Goal: Task Accomplishment & Management: Manage account settings

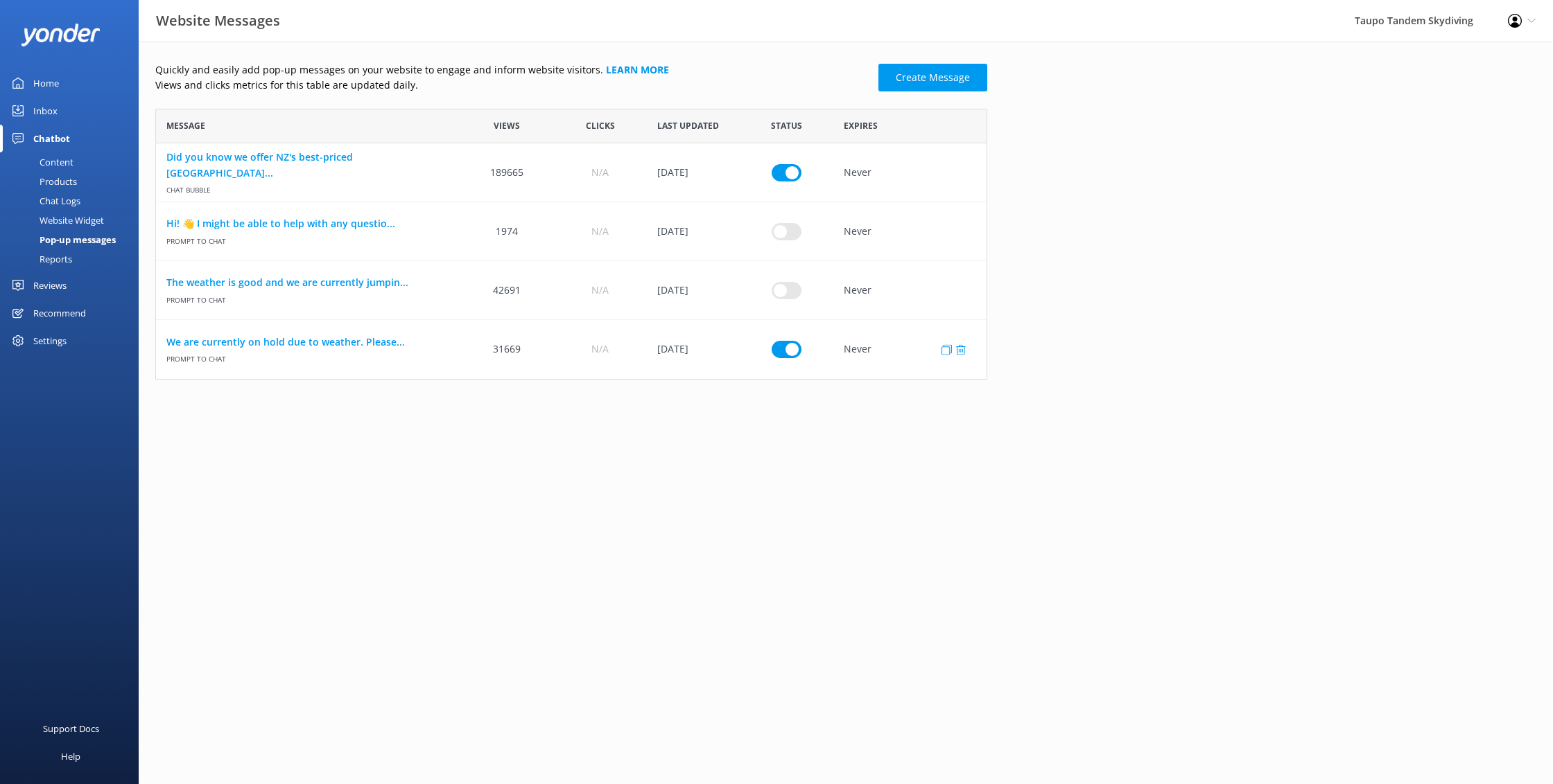
scroll to position [271, 832]
click at [349, 343] on link "We are currently on hold due to weather. Please..." at bounding box center [308, 342] width 283 height 15
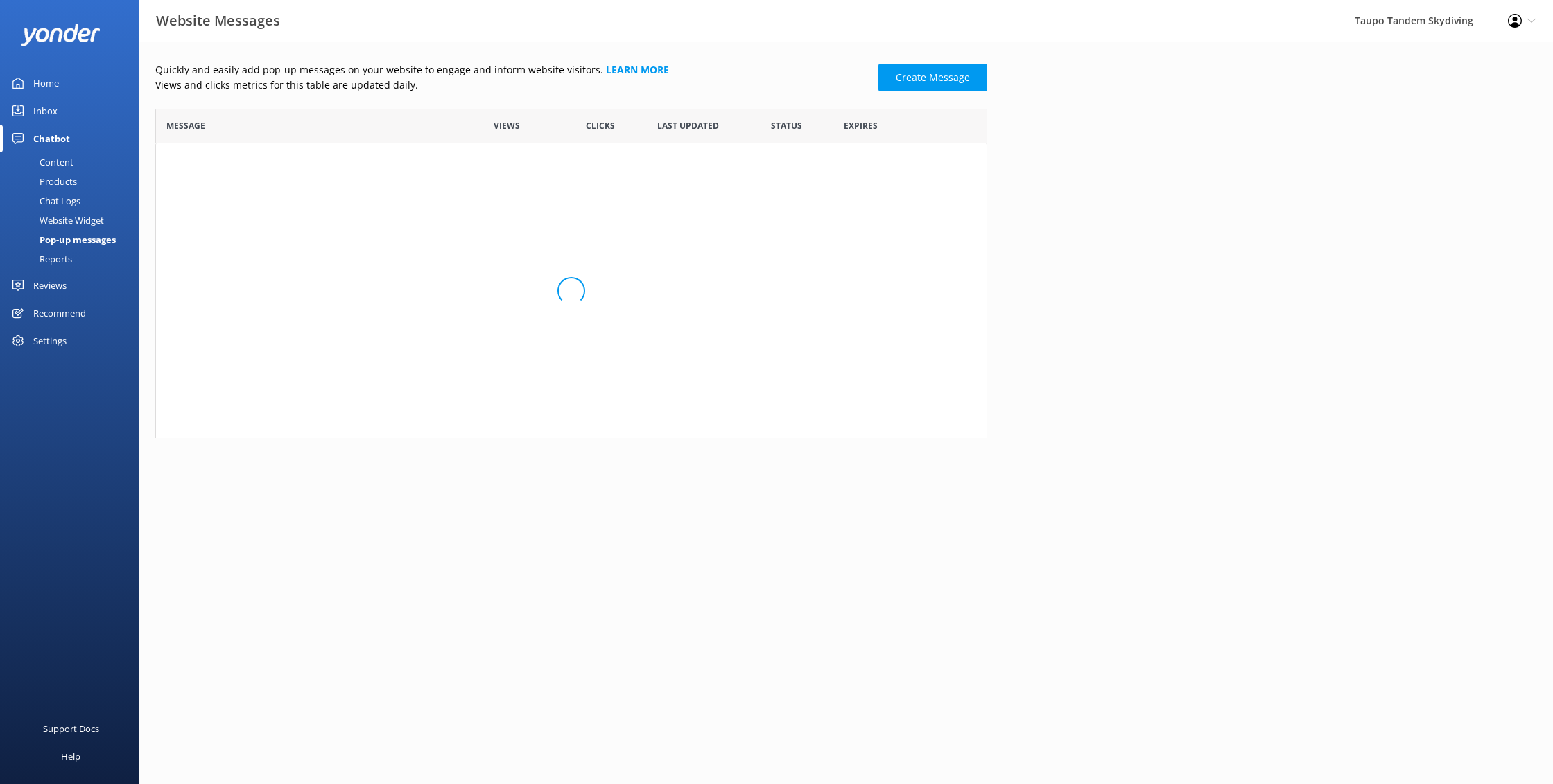
scroll to position [271, 832]
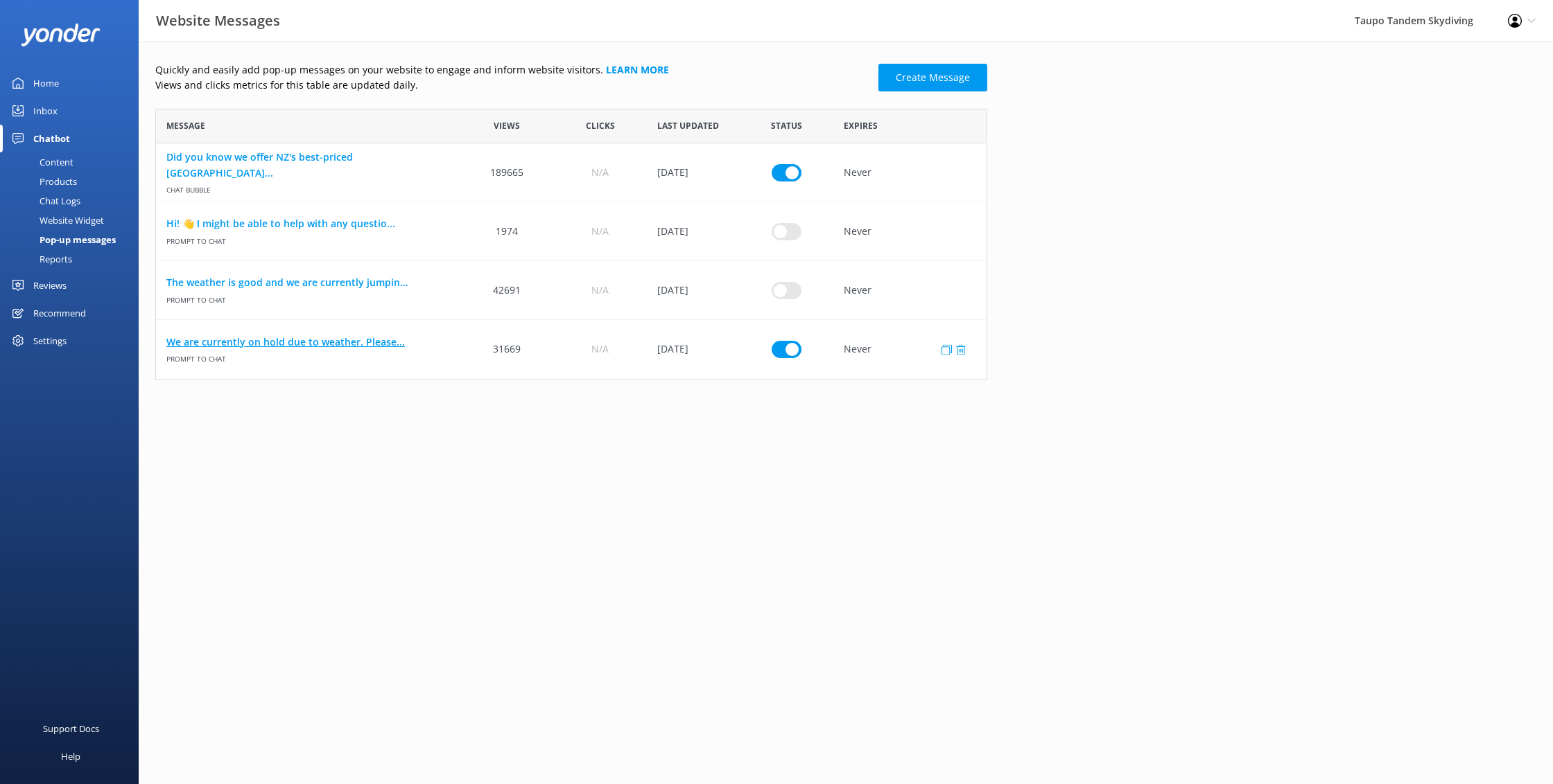
click at [366, 345] on link "We are currently on hold due to weather. Please..." at bounding box center [308, 342] width 283 height 15
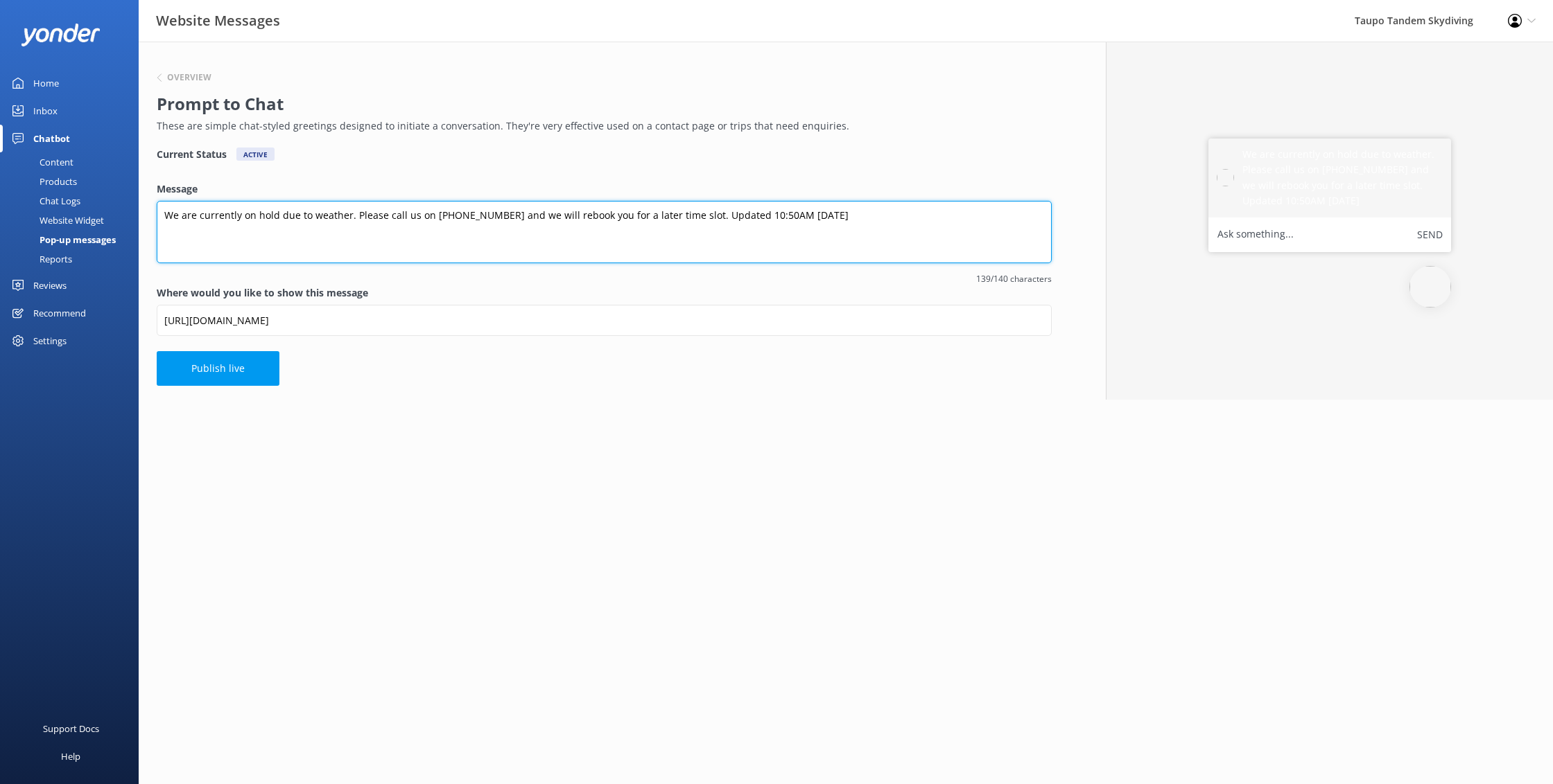
click at [762, 215] on textarea "We are currently on hold due to weather. Please call us on [PHONE_NUMBER] and w…" at bounding box center [603, 232] width 894 height 62
drag, startPoint x: 739, startPoint y: 216, endPoint x: 736, endPoint y: 232, distance: 16.3
click at [739, 216] on textarea "We are currently on hold due to weather. Please call us on 0800 826 336 and we …" at bounding box center [603, 232] width 894 height 62
type textarea "We are currently on hold due to weather. Please call us on 0800 826 336 and we …"
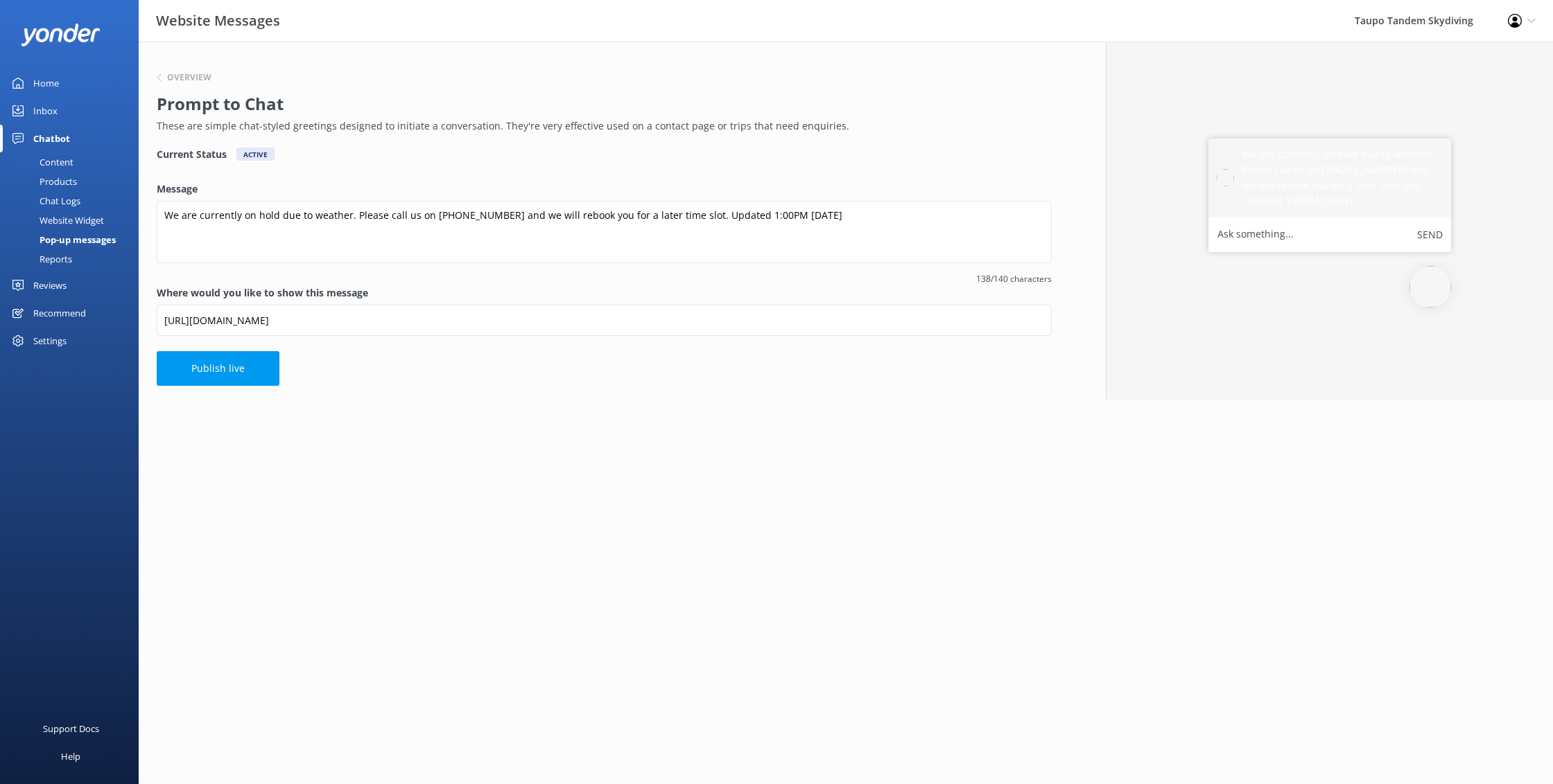
click at [712, 391] on div "Overview Prompt to Chat These are simple chat-styled greetings designed to init…" at bounding box center [604, 221] width 931 height 358
click at [258, 361] on button "Publish live" at bounding box center [218, 368] width 123 height 35
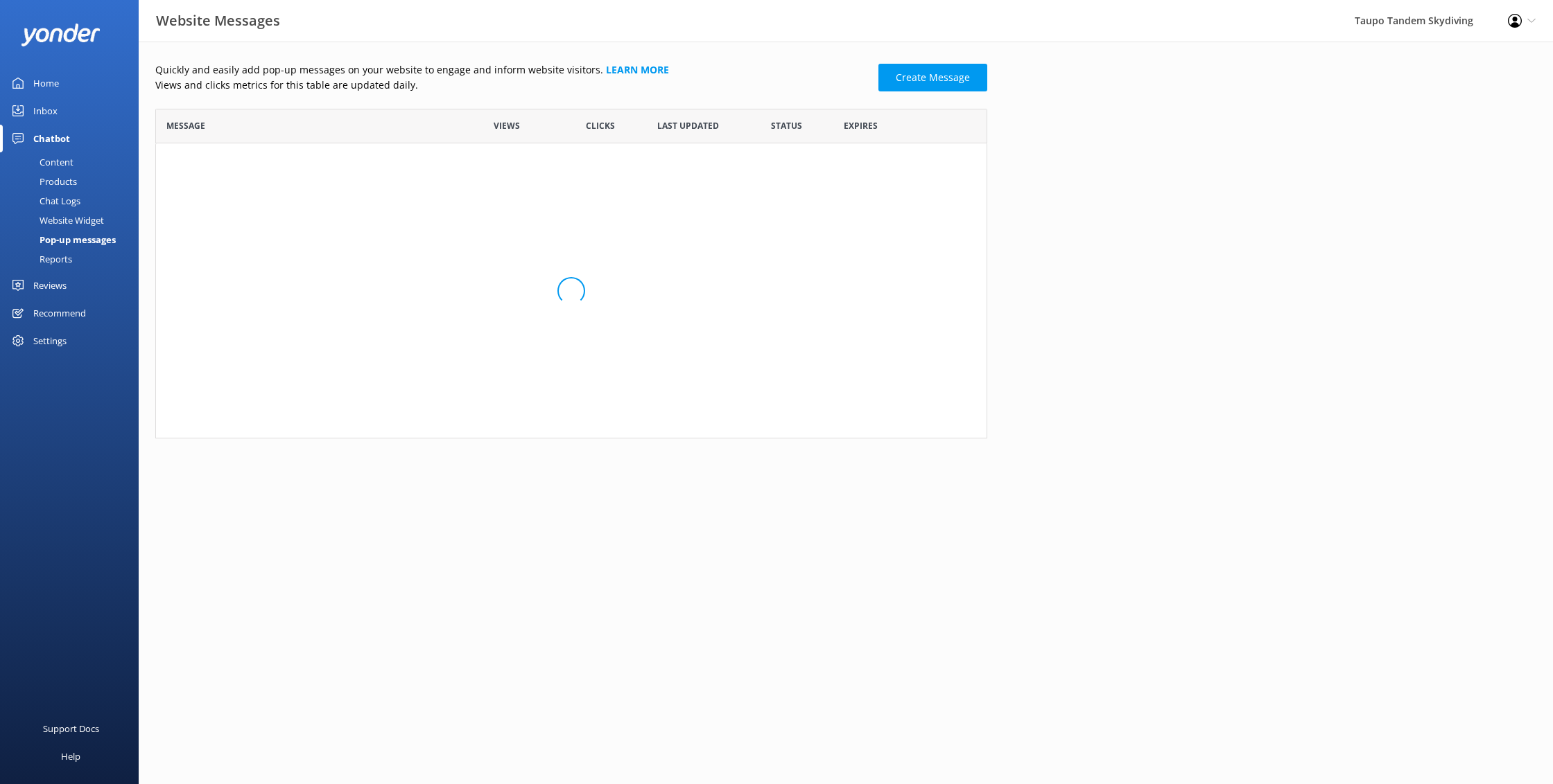
scroll to position [271, 832]
